Goal: Transaction & Acquisition: Subscribe to service/newsletter

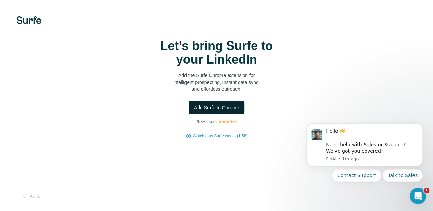
click at [194, 111] on span "Add Surfe to Chrome" at bounding box center [216, 107] width 45 height 7
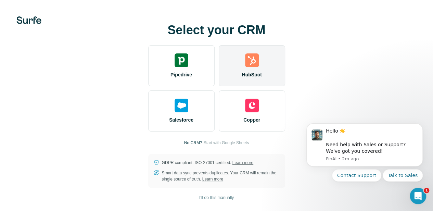
click at [219, 76] on div "HubSpot" at bounding box center [252, 65] width 66 height 41
